Goal: Find specific page/section: Find specific page/section

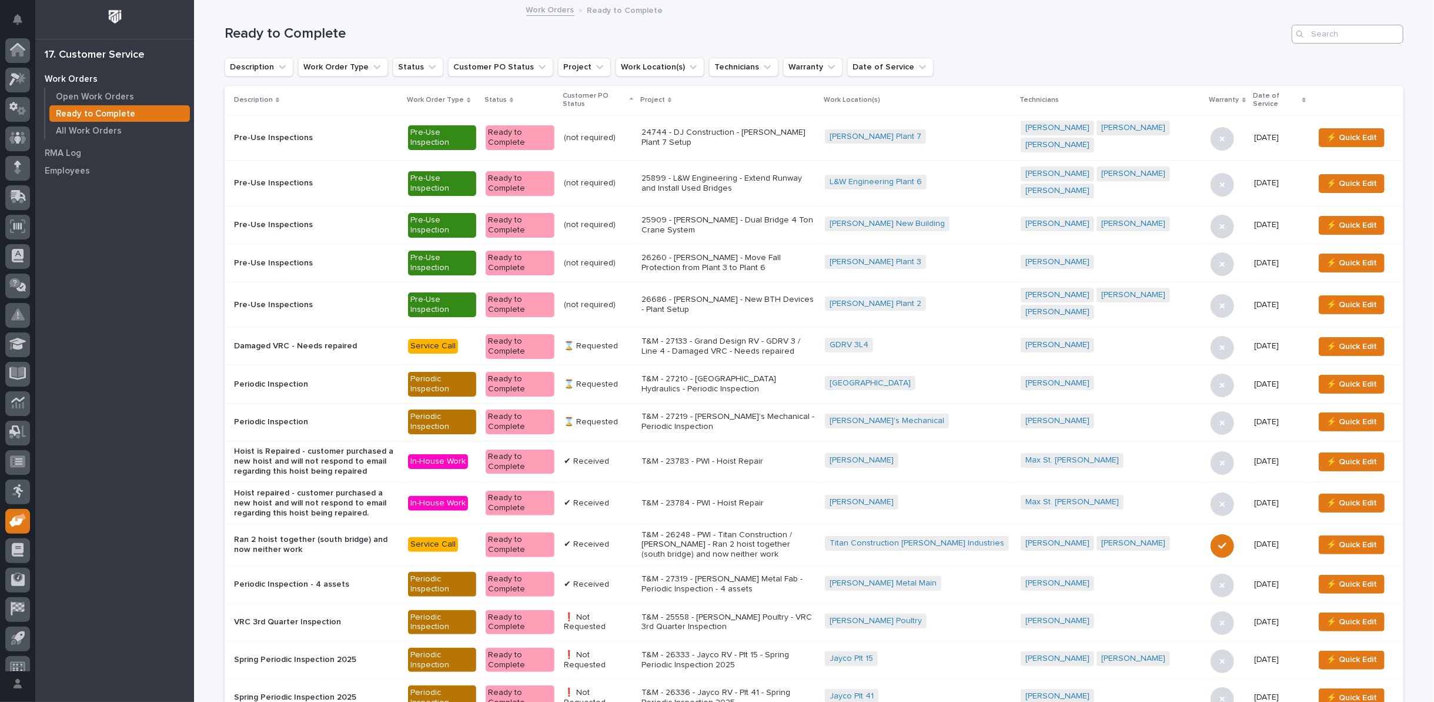
scroll to position [13, 0]
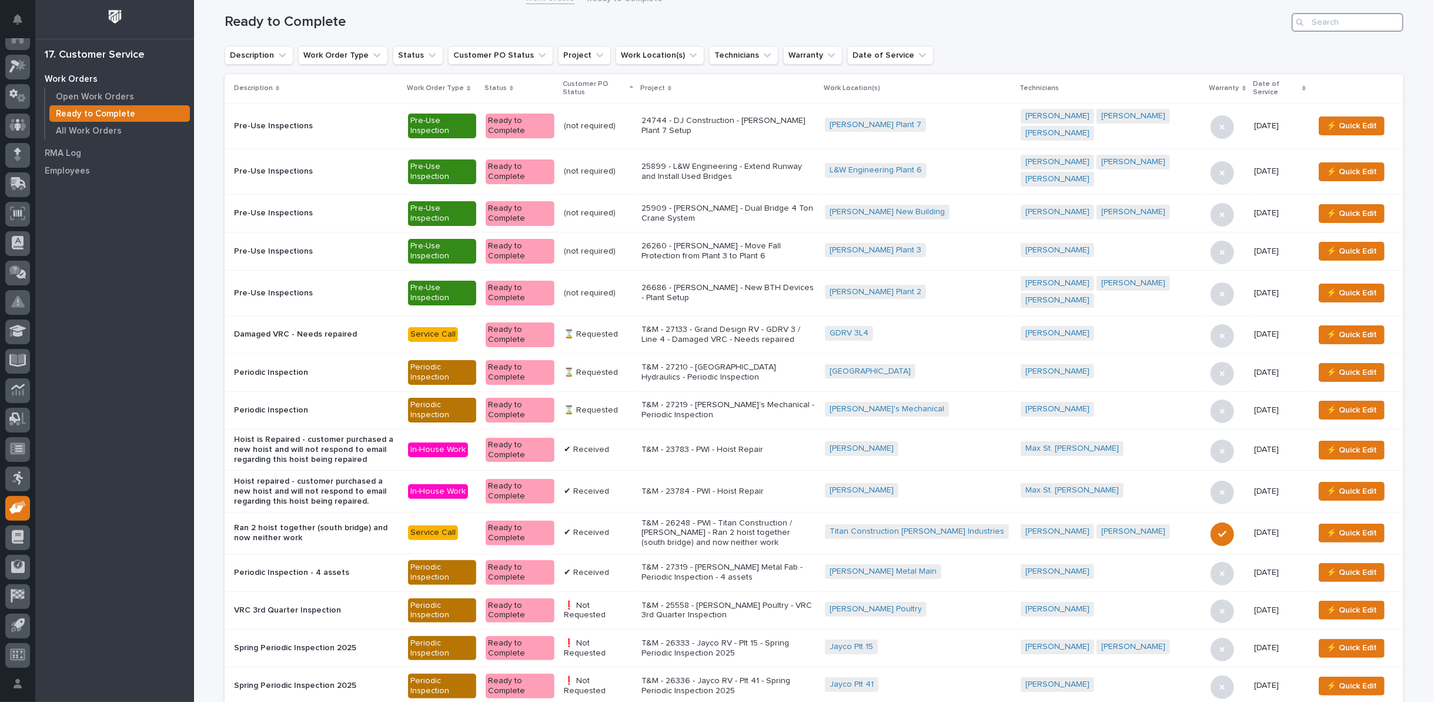
click at [1319, 22] on input "Search" at bounding box center [1348, 22] width 112 height 19
click at [109, 99] on p "Open Work Orders" at bounding box center [95, 97] width 78 height 11
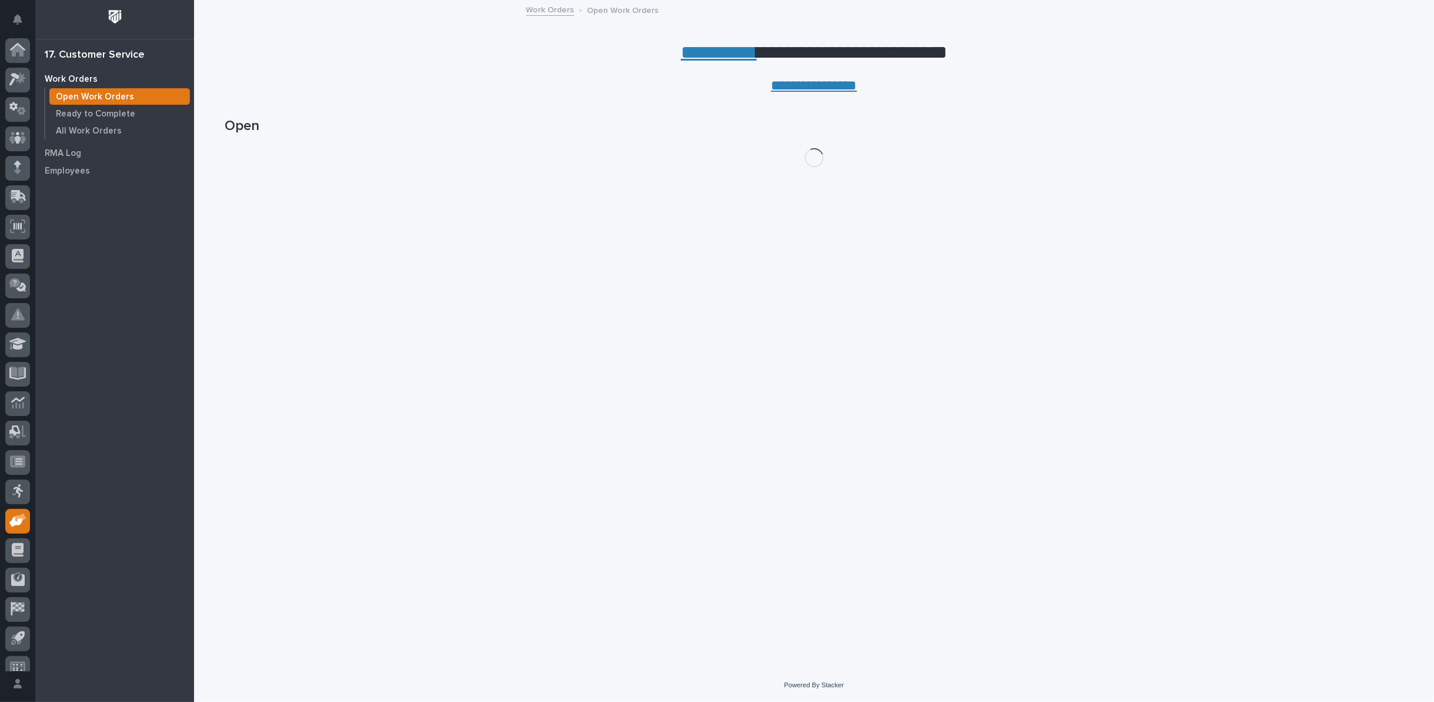
scroll to position [13, 0]
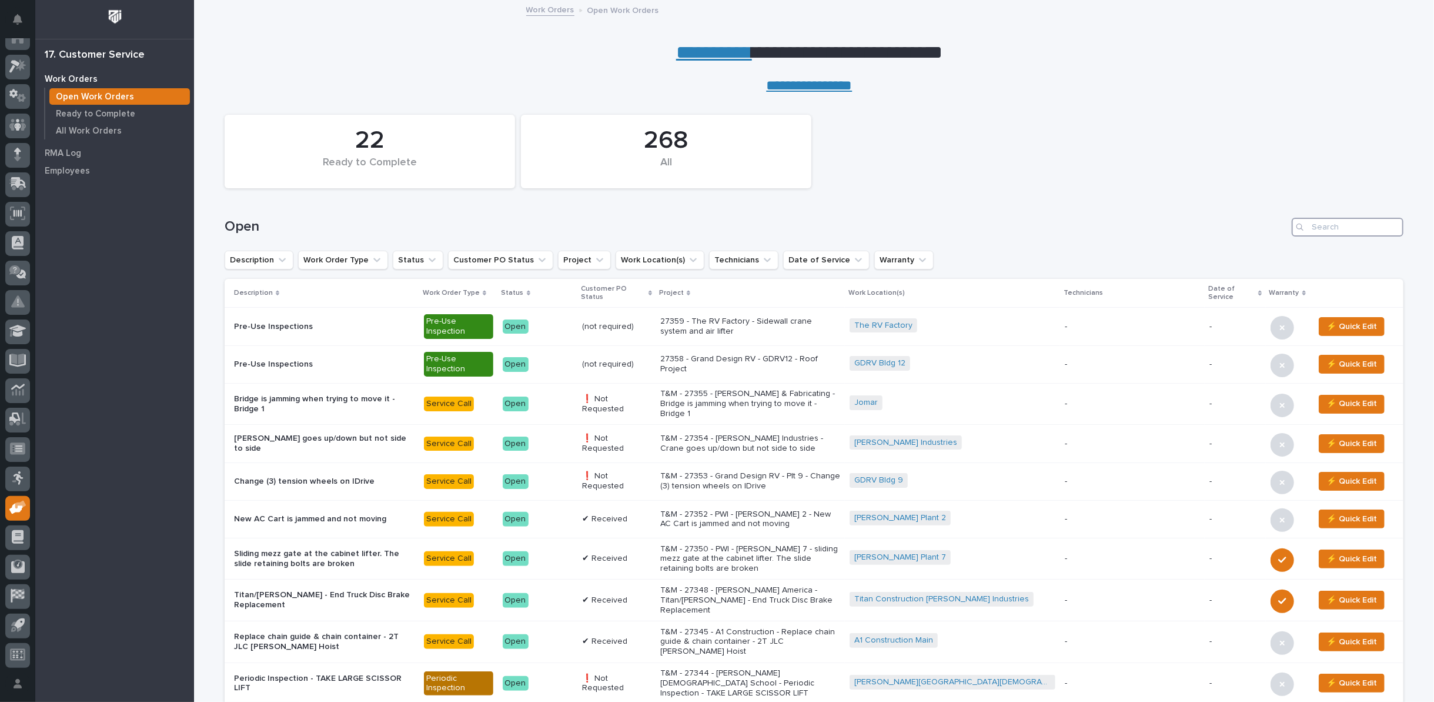
drag, startPoint x: 1323, startPoint y: 225, endPoint x: 1317, endPoint y: 224, distance: 6.6
click at [1323, 225] on input "Search" at bounding box center [1348, 227] width 112 height 19
type input "27352"
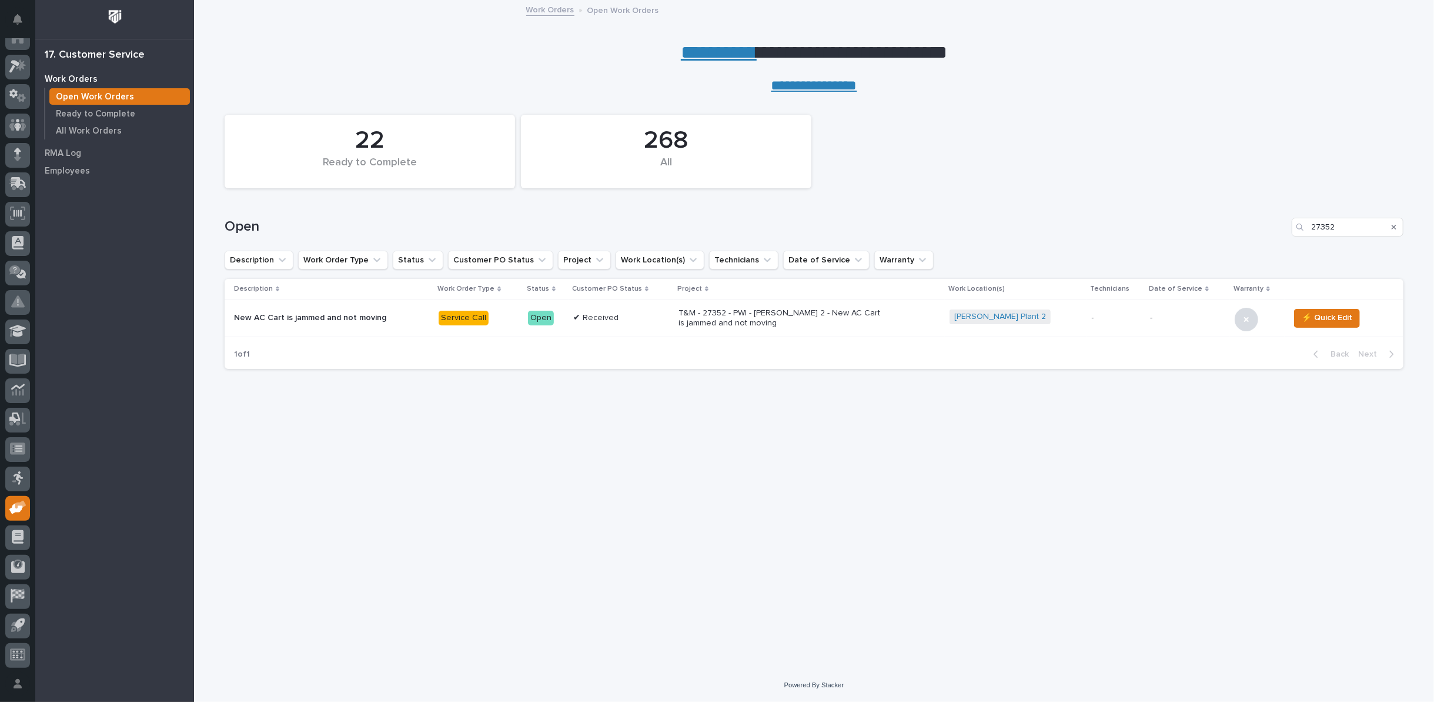
click at [742, 316] on p "T&M - 27352 - PWI - [PERSON_NAME] 2 - New AC Cart is jammed and not moving" at bounding box center [782, 318] width 206 height 20
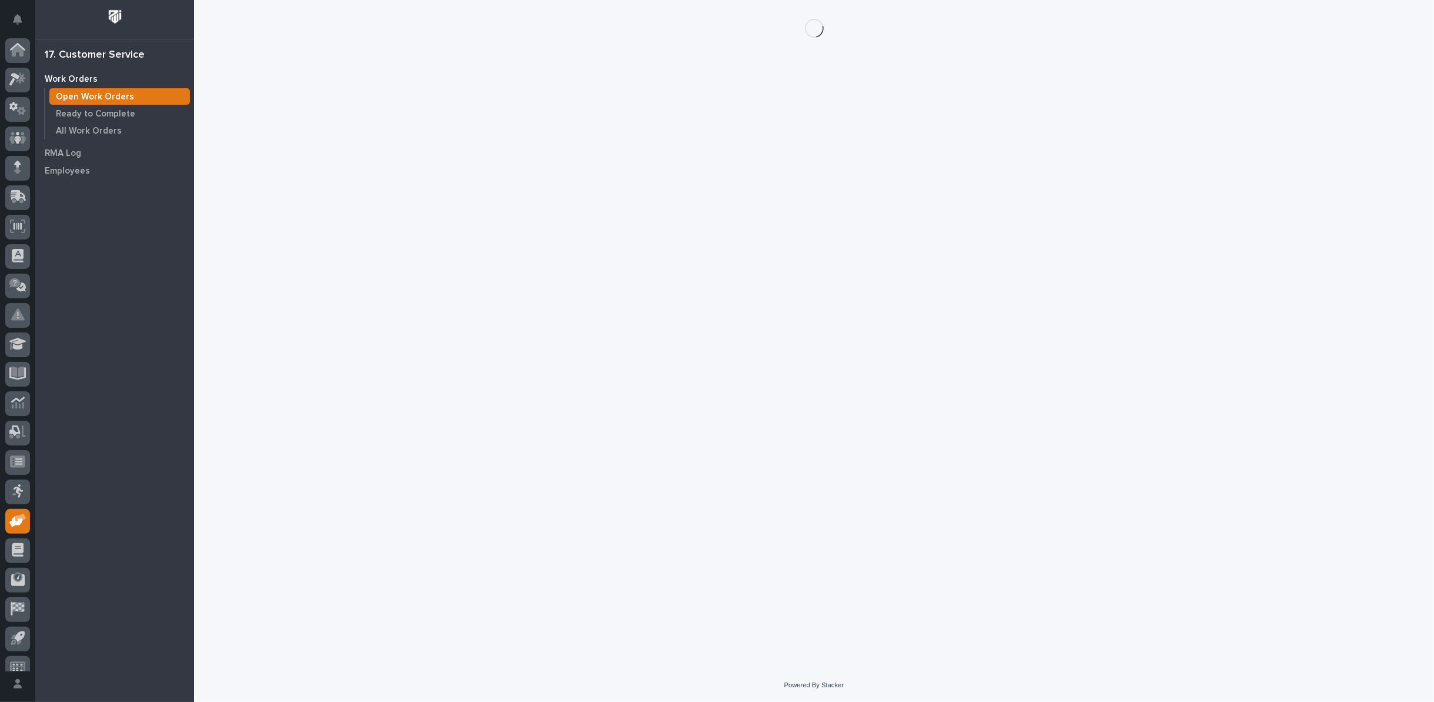
scroll to position [13, 0]
